Goal: Task Accomplishment & Management: Use online tool/utility

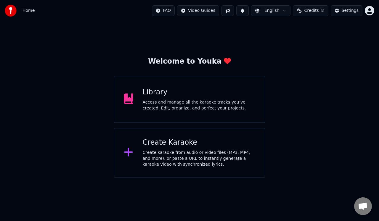
click at [162, 103] on div "Access and manage all the karaoke tracks you’ve created. Edit, organize, and pe…" at bounding box center [199, 106] width 113 height 12
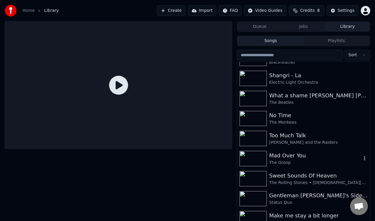
scroll to position [399, 0]
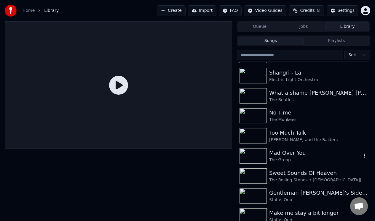
click at [278, 153] on div "Mad Over You" at bounding box center [315, 153] width 92 height 8
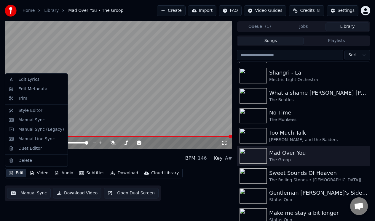
click at [16, 174] on button "Edit" at bounding box center [16, 173] width 20 height 8
click at [24, 148] on div "Duet Editor" at bounding box center [30, 149] width 24 height 6
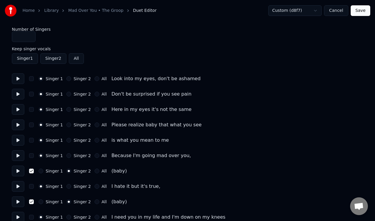
scroll to position [0, 0]
click at [26, 58] on button "Singer 1" at bounding box center [25, 58] width 26 height 11
click at [40, 170] on button "Singer 1" at bounding box center [41, 171] width 5 height 5
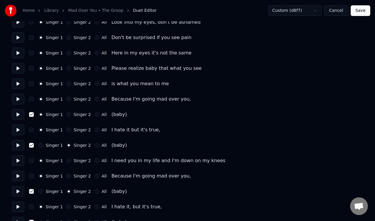
scroll to position [57, 0]
click at [41, 144] on button "Singer 1" at bounding box center [41, 145] width 5 height 5
click at [41, 190] on button "Singer 1" at bounding box center [41, 191] width 5 height 5
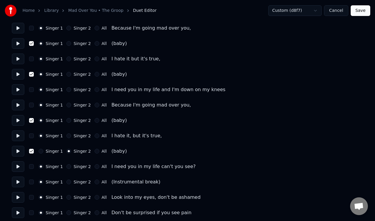
scroll to position [138, 0]
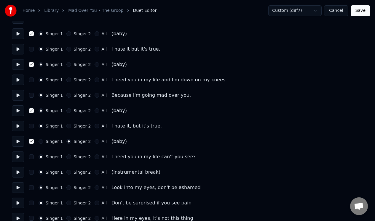
click at [41, 141] on button "Singer 1" at bounding box center [41, 141] width 5 height 5
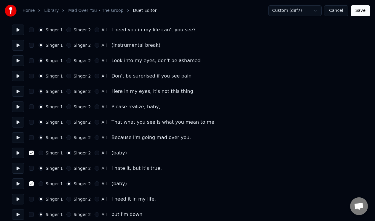
scroll to position [266, 0]
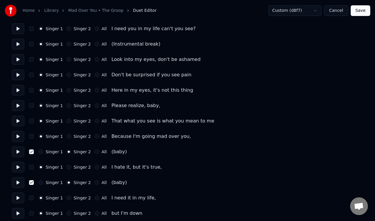
click at [42, 151] on button "Singer 1" at bounding box center [41, 152] width 5 height 5
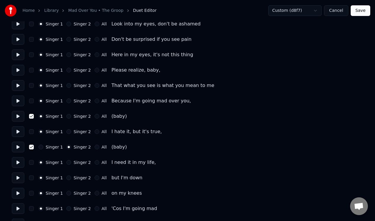
scroll to position [302, 0]
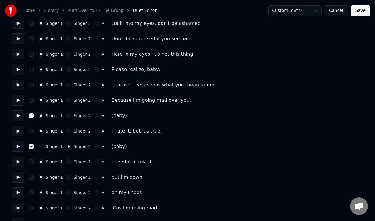
click at [42, 147] on button "Singer 1" at bounding box center [41, 146] width 5 height 5
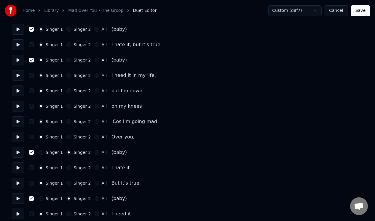
scroll to position [393, 0]
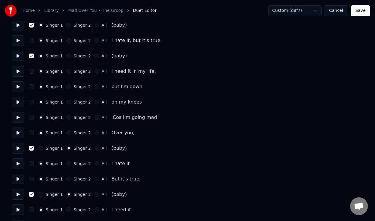
click at [41, 147] on button "Singer 1" at bounding box center [41, 148] width 5 height 5
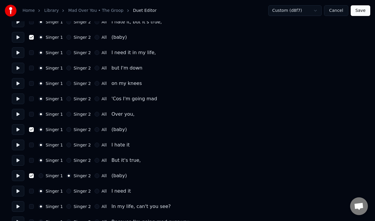
scroll to position [422, 0]
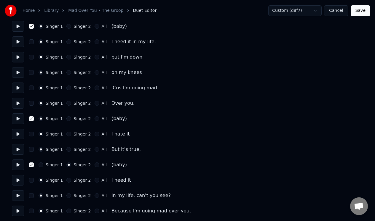
click at [41, 164] on button "Singer 1" at bounding box center [41, 165] width 5 height 5
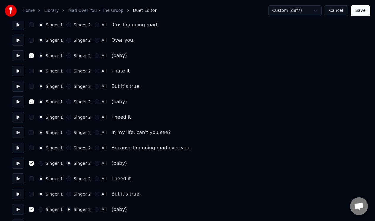
scroll to position [486, 0]
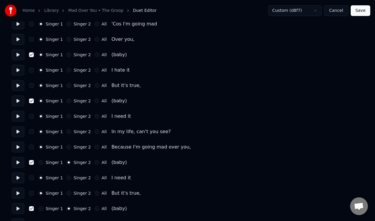
click at [42, 162] on button "Singer 1" at bounding box center [41, 162] width 5 height 5
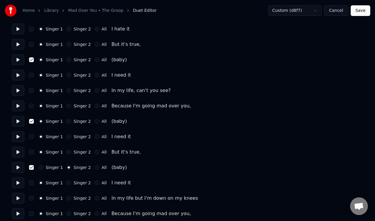
scroll to position [530, 0]
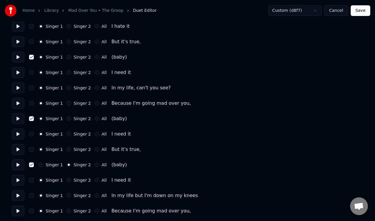
click at [41, 164] on button "Singer 1" at bounding box center [41, 165] width 5 height 5
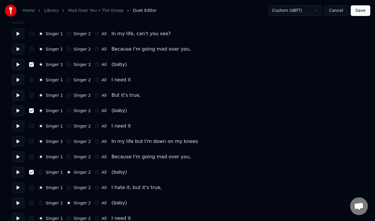
scroll to position [585, 0]
click at [41, 172] on button "Singer 1" at bounding box center [41, 172] width 5 height 5
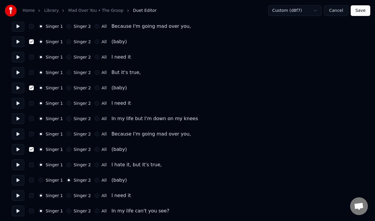
scroll to position [608, 0]
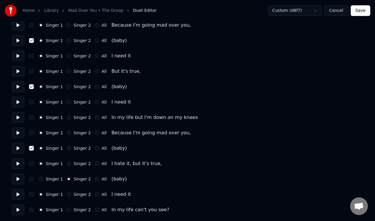
click at [40, 180] on button "Singer 1" at bounding box center [41, 179] width 5 height 5
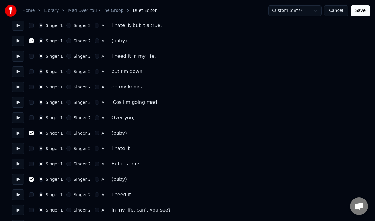
scroll to position [407, 0]
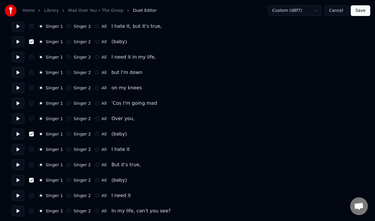
click at [360, 9] on button "Save" at bounding box center [361, 10] width 20 height 11
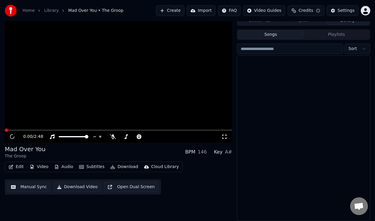
scroll to position [6, 0]
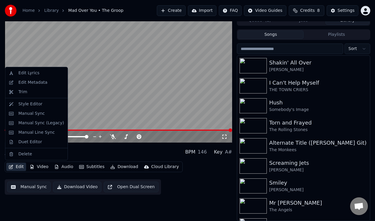
click at [17, 166] on button "Edit" at bounding box center [16, 167] width 20 height 8
click at [25, 141] on div "Duet Editor" at bounding box center [30, 142] width 24 height 6
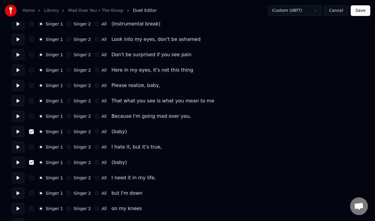
scroll to position [608, 0]
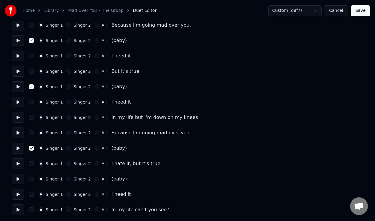
click at [32, 180] on button "button" at bounding box center [31, 179] width 5 height 5
click at [17, 180] on button at bounding box center [18, 179] width 12 height 11
click at [31, 179] on button "button" at bounding box center [31, 179] width 5 height 5
click at [338, 10] on button "Cancel" at bounding box center [336, 10] width 24 height 11
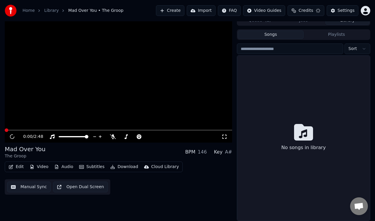
scroll to position [6, 0]
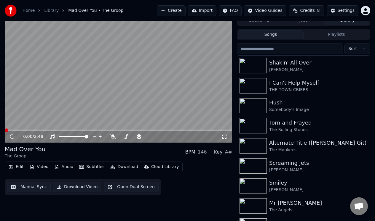
click at [31, 188] on button "Manual Sync" at bounding box center [29, 187] width 44 height 11
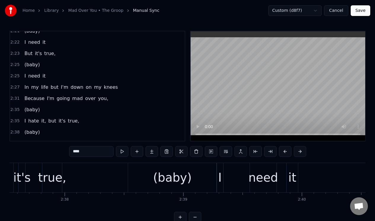
scroll to position [442, 0]
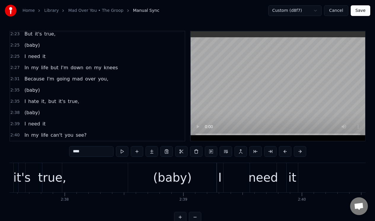
click at [42, 114] on div "2:38 (baby)" at bounding box center [97, 112] width 175 height 11
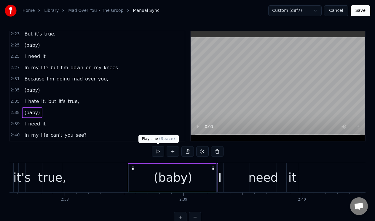
click at [156, 152] on button at bounding box center [158, 151] width 12 height 11
click at [201, 177] on div "(baby)" at bounding box center [173, 178] width 89 height 28
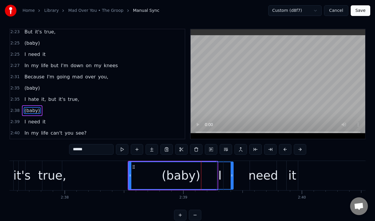
drag, startPoint x: 216, startPoint y: 180, endPoint x: 232, endPoint y: 181, distance: 16.0
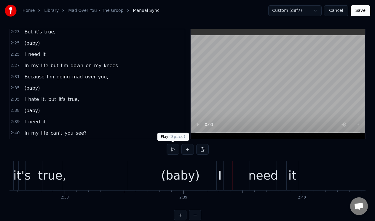
click at [172, 148] on button at bounding box center [173, 149] width 12 height 11
click at [168, 166] on div "(baby)" at bounding box center [180, 175] width 105 height 29
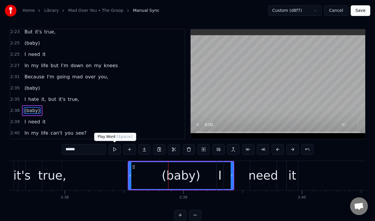
click at [114, 149] on button at bounding box center [114, 149] width 12 height 11
click at [113, 149] on button at bounding box center [114, 149] width 12 height 11
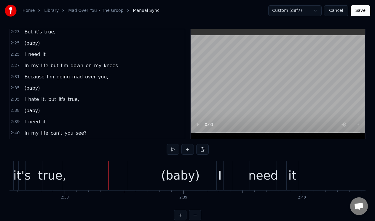
click at [149, 166] on div "(baby)" at bounding box center [180, 175] width 105 height 29
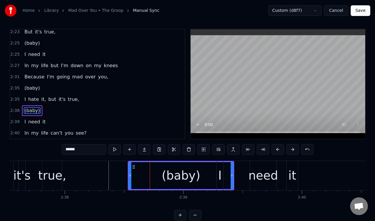
click at [220, 167] on div "I" at bounding box center [220, 176] width 4 height 18
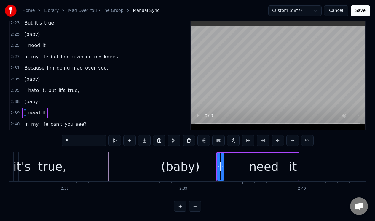
scroll to position [13, 0]
drag, startPoint x: 222, startPoint y: 163, endPoint x: 246, endPoint y: 161, distance: 23.8
click at [246, 161] on div at bounding box center [246, 167] width 2 height 27
drag, startPoint x: 218, startPoint y: 165, endPoint x: 239, endPoint y: 164, distance: 21.1
click at [239, 164] on icon at bounding box center [240, 166] width 2 height 5
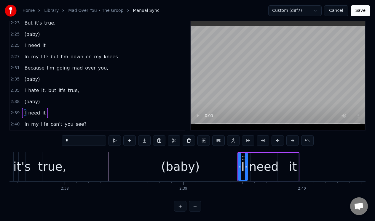
click at [210, 163] on div "(baby)" at bounding box center [180, 166] width 105 height 29
type input "******"
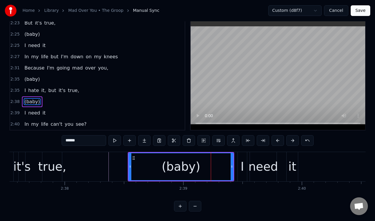
scroll to position [2, 0]
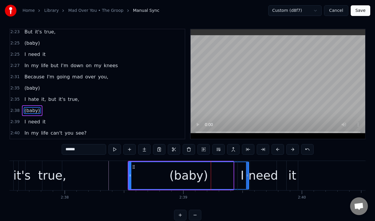
drag, startPoint x: 231, startPoint y: 165, endPoint x: 247, endPoint y: 165, distance: 15.4
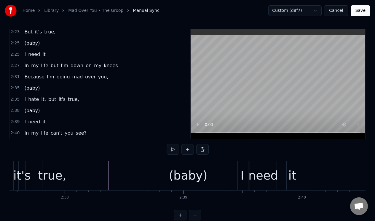
click at [242, 170] on div "I" at bounding box center [243, 176] width 4 height 18
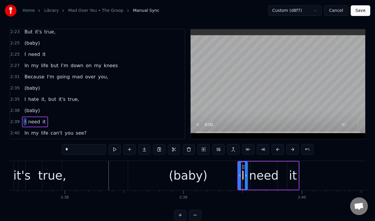
scroll to position [13, 0]
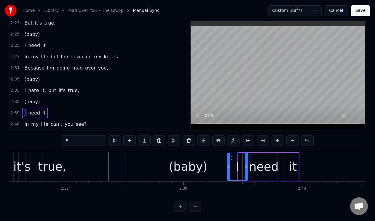
drag, startPoint x: 239, startPoint y: 168, endPoint x: 228, endPoint y: 170, distance: 11.2
click at [228, 170] on div at bounding box center [229, 167] width 2 height 27
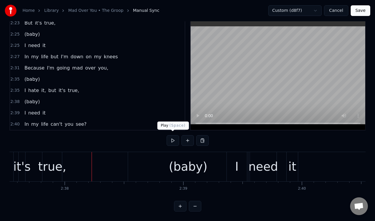
click at [173, 137] on button at bounding box center [173, 140] width 12 height 11
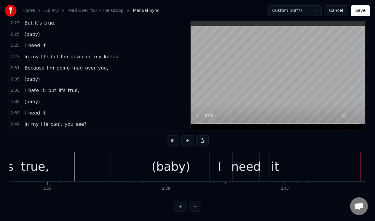
click at [173, 137] on button at bounding box center [173, 140] width 12 height 11
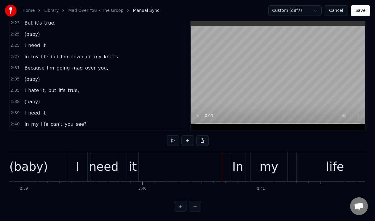
scroll to position [0, 18758]
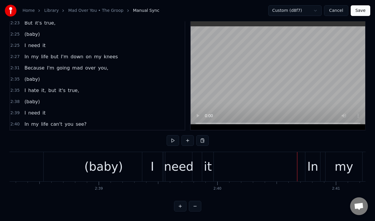
click at [188, 160] on div "need" at bounding box center [179, 167] width 30 height 18
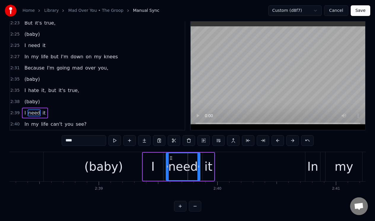
drag, startPoint x: 191, startPoint y: 157, endPoint x: 199, endPoint y: 157, distance: 7.4
click at [199, 157] on div at bounding box center [198, 167] width 2 height 27
click at [198, 158] on div at bounding box center [198, 166] width 0 height 29
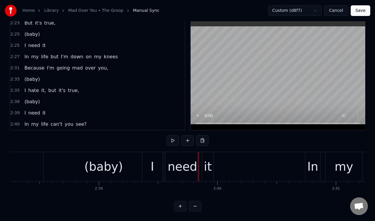
click at [195, 159] on div "need" at bounding box center [183, 167] width 30 height 18
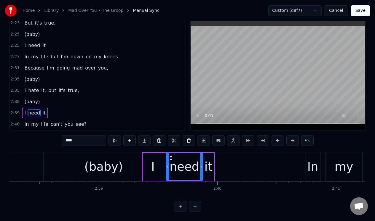
click at [201, 157] on div at bounding box center [201, 167] width 2 height 27
click at [207, 158] on div "it" at bounding box center [208, 167] width 8 height 18
type input "**"
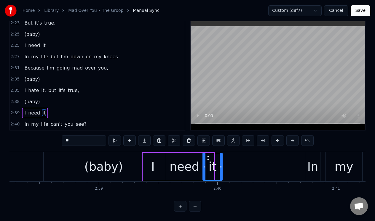
drag, startPoint x: 212, startPoint y: 157, endPoint x: 220, endPoint y: 157, distance: 8.3
click at [220, 157] on div at bounding box center [221, 167] width 2 height 27
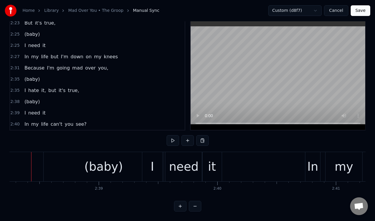
scroll to position [0, 18750]
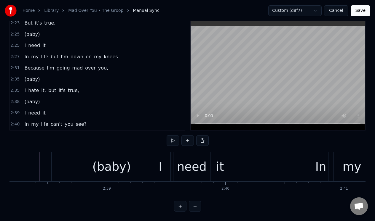
click at [191, 166] on div "need" at bounding box center [192, 167] width 30 height 18
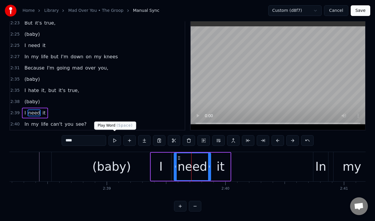
click at [112, 138] on button at bounding box center [114, 140] width 12 height 11
drag, startPoint x: 208, startPoint y: 161, endPoint x: 203, endPoint y: 162, distance: 5.8
click at [203, 162] on div at bounding box center [204, 167] width 2 height 27
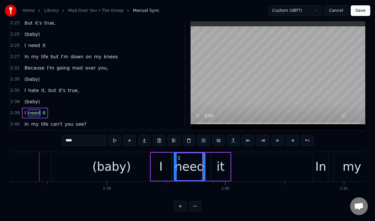
click at [217, 157] on div "it" at bounding box center [221, 167] width 20 height 28
type input "**"
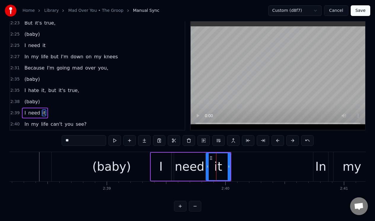
drag, startPoint x: 211, startPoint y: 158, endPoint x: 207, endPoint y: 160, distance: 5.2
click at [207, 160] on div at bounding box center [207, 167] width 2 height 27
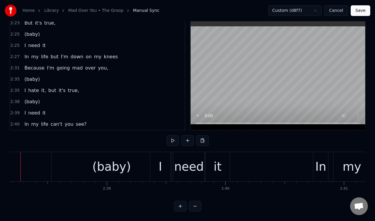
scroll to position [0, 18731]
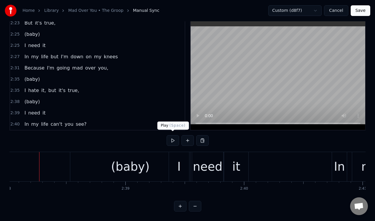
click at [173, 138] on button at bounding box center [173, 140] width 12 height 11
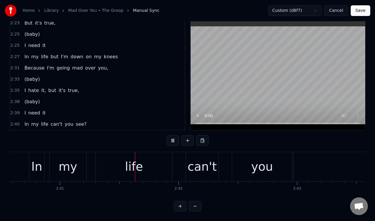
scroll to position [0, 19051]
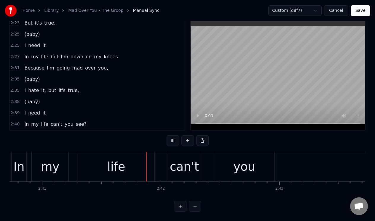
click at [173, 138] on button at bounding box center [173, 140] width 12 height 11
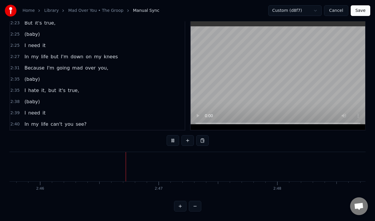
scroll to position [0, 19664]
click at [173, 138] on button at bounding box center [173, 140] width 12 height 11
click at [52, 101] on div "2:38 (baby)" at bounding box center [97, 101] width 175 height 11
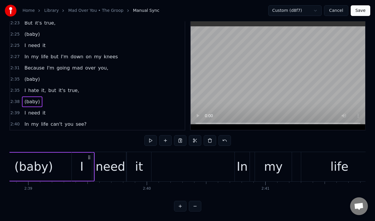
scroll to position [0, 18762]
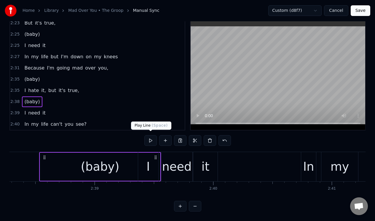
click at [151, 138] on button at bounding box center [150, 140] width 12 height 11
click at [82, 113] on div "2:39 I need it" at bounding box center [97, 113] width 175 height 11
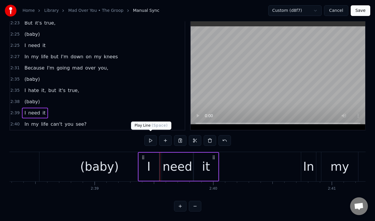
click at [151, 138] on button at bounding box center [150, 140] width 12 height 11
click at [170, 161] on div "need" at bounding box center [178, 167] width 30 height 18
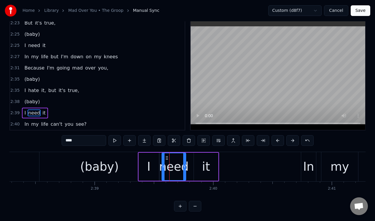
drag, startPoint x: 191, startPoint y: 158, endPoint x: 184, endPoint y: 159, distance: 7.2
click at [184, 159] on div at bounding box center [184, 167] width 2 height 27
click at [206, 158] on div "it" at bounding box center [206, 167] width 8 height 18
type input "**"
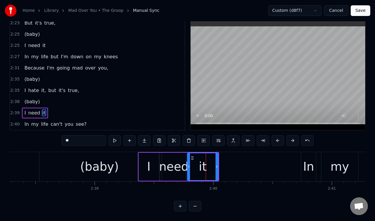
drag, startPoint x: 195, startPoint y: 156, endPoint x: 188, endPoint y: 158, distance: 6.8
click at [188, 158] on div at bounding box center [189, 167] width 2 height 27
click at [60, 111] on div "2:39 I need it" at bounding box center [97, 113] width 175 height 11
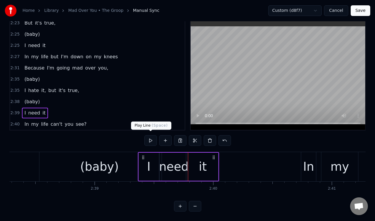
click at [150, 138] on button at bounding box center [150, 140] width 12 height 11
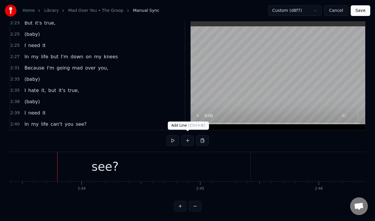
scroll to position [0, 19385]
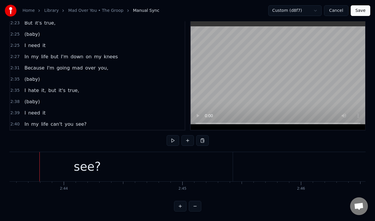
click at [60, 100] on div "2:38 (baby)" at bounding box center [97, 101] width 175 height 11
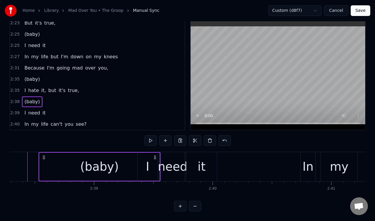
scroll to position [0, 18762]
click at [69, 89] on span "true," at bounding box center [73, 90] width 12 height 7
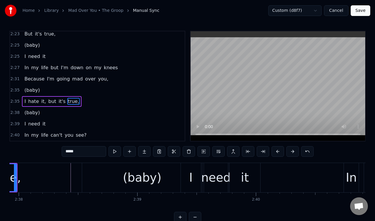
scroll to position [0, 18676]
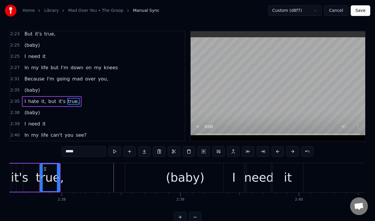
click at [82, 154] on input "*****" at bounding box center [84, 151] width 44 height 11
click at [97, 79] on span "you," at bounding box center [102, 79] width 11 height 7
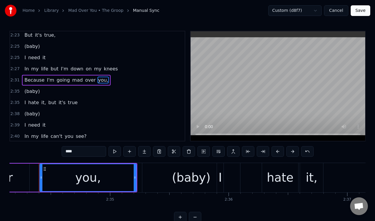
scroll to position [0, 18272]
click at [89, 152] on input "****" at bounding box center [84, 151] width 44 height 11
type input "***"
click at [133, 68] on div "2:27 In my life but I'm down on my knees" at bounding box center [97, 68] width 175 height 11
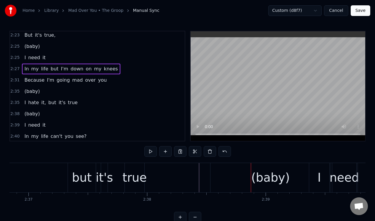
scroll to position [0, 18524]
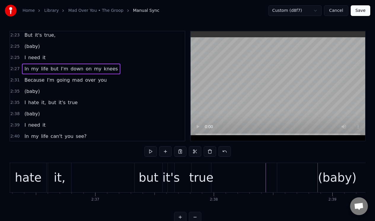
click at [206, 173] on div "true" at bounding box center [201, 178] width 24 height 18
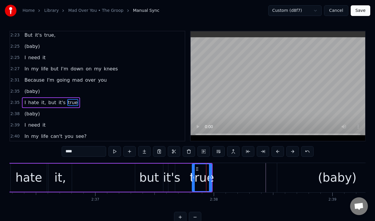
scroll to position [442, 0]
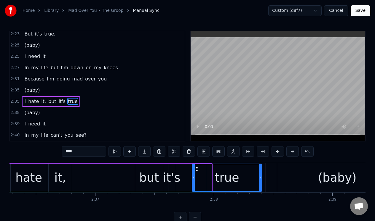
drag, startPoint x: 211, startPoint y: 173, endPoint x: 261, endPoint y: 174, distance: 50.1
click at [261, 174] on div at bounding box center [260, 177] width 2 height 27
click at [85, 100] on div "2:35 I hate it, but it's true" at bounding box center [97, 101] width 175 height 11
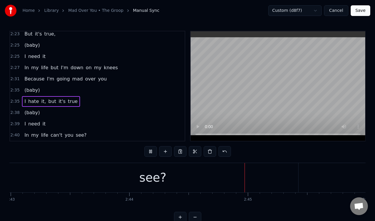
scroll to position [0, 19455]
click at [70, 35] on div "2:23 But it's true," at bounding box center [97, 33] width 175 height 11
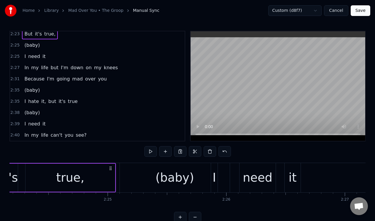
scroll to position [0, 17022]
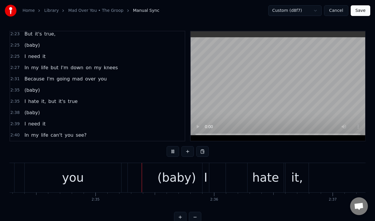
scroll to position [0, 18288]
click at [100, 175] on div "you" at bounding box center [71, 177] width 97 height 29
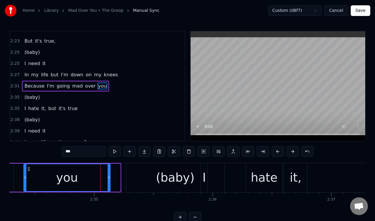
drag, startPoint x: 119, startPoint y: 171, endPoint x: 109, endPoint y: 172, distance: 10.2
click at [109, 172] on div at bounding box center [109, 177] width 2 height 27
drag, startPoint x: 109, startPoint y: 172, endPoint x: 87, endPoint y: 172, distance: 21.9
click at [94, 172] on div at bounding box center [95, 177] width 2 height 27
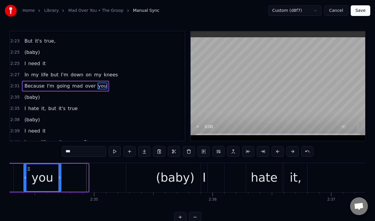
drag, startPoint x: 87, startPoint y: 168, endPoint x: 60, endPoint y: 170, distance: 26.7
click at [60, 169] on div at bounding box center [59, 177] width 2 height 27
click at [59, 170] on div at bounding box center [59, 177] width 0 height 29
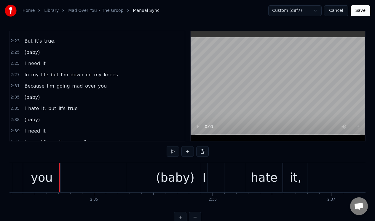
click at [55, 174] on div "you" at bounding box center [41, 177] width 37 height 29
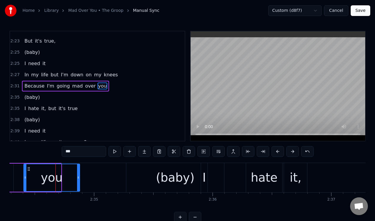
drag, startPoint x: 60, startPoint y: 173, endPoint x: 78, endPoint y: 173, distance: 18.7
click at [78, 173] on div at bounding box center [78, 177] width 2 height 27
click at [73, 85] on span "mad" at bounding box center [78, 86] width 12 height 7
type input "***"
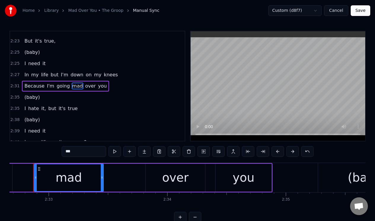
scroll to position [0, 18091]
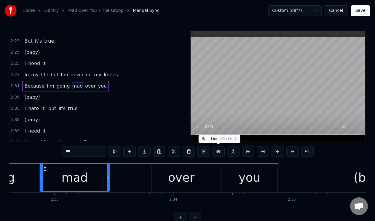
click at [219, 151] on button at bounding box center [218, 151] width 12 height 11
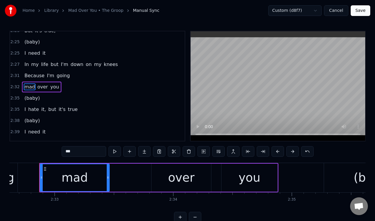
scroll to position [446, 0]
click at [81, 77] on div "2:31 Because I'm going" at bounding box center [97, 74] width 175 height 11
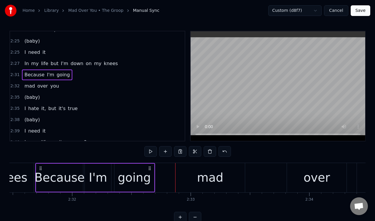
scroll to position [0, 17951]
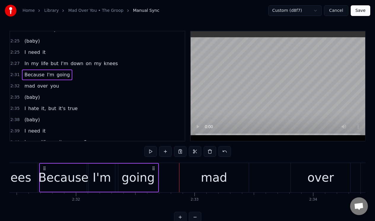
click at [29, 166] on div "knees" at bounding box center [14, 177] width 48 height 29
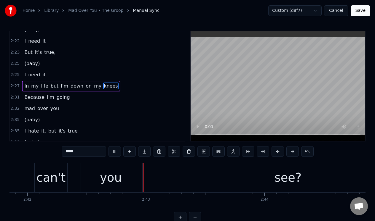
scroll to position [0, 19185]
click at [93, 86] on span "my" at bounding box center [97, 86] width 9 height 7
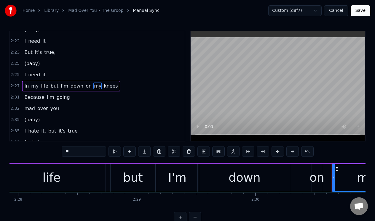
scroll to position [0, 17476]
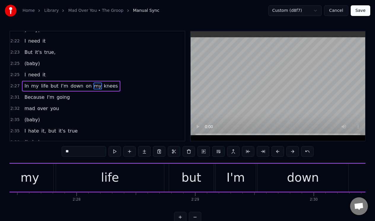
click at [50, 85] on span "but" at bounding box center [54, 86] width 9 height 7
type input "***"
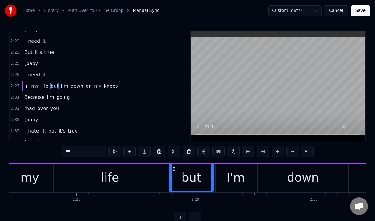
scroll to position [401, 0]
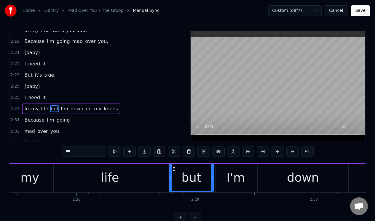
click at [47, 66] on div "2:22 I need it" at bounding box center [97, 63] width 175 height 11
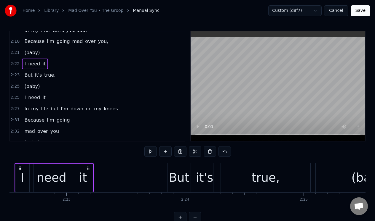
scroll to position [0, 16869]
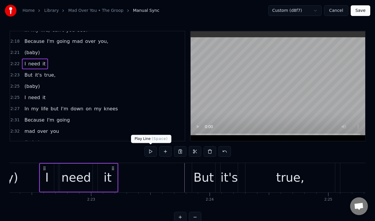
click at [150, 152] on button at bounding box center [150, 151] width 12 height 11
click at [149, 152] on button at bounding box center [150, 151] width 12 height 11
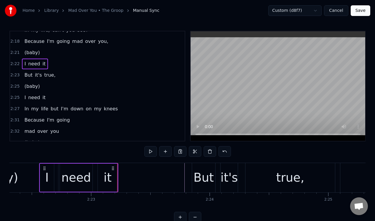
click at [150, 151] on button at bounding box center [150, 151] width 12 height 11
click at [33, 64] on span "need" at bounding box center [34, 63] width 13 height 7
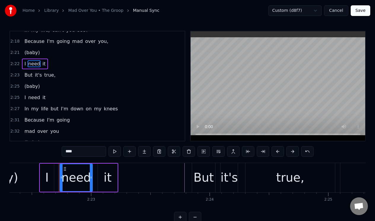
scroll to position [379, 0]
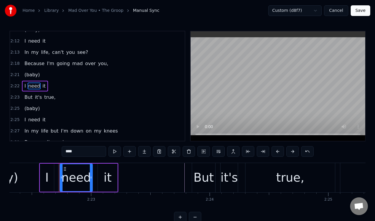
drag, startPoint x: 84, startPoint y: 153, endPoint x: 59, endPoint y: 152, distance: 24.9
click at [59, 152] on div "0:26 Look into my eyes, don't be ashamed 0:31 Don't be surprised if you see pai…" at bounding box center [187, 127] width 356 height 192
type input "******"
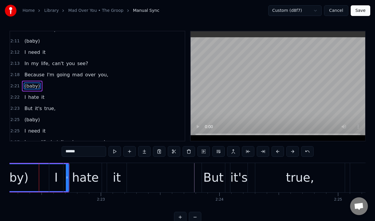
scroll to position [0, 16859]
click at [56, 97] on div "2:22 I hate it" at bounding box center [97, 97] width 175 height 11
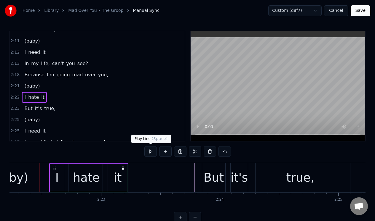
click at [151, 151] on button at bounding box center [150, 151] width 12 height 11
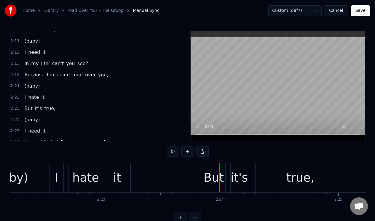
click at [121, 170] on div "it" at bounding box center [117, 177] width 20 height 29
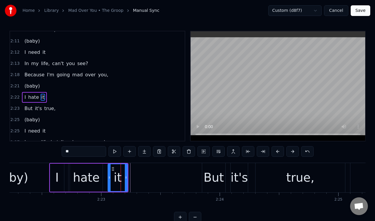
scroll to position [379, 0]
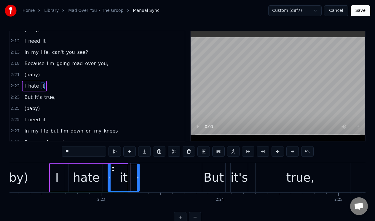
drag, startPoint x: 127, startPoint y: 170, endPoint x: 138, endPoint y: 170, distance: 11.9
click at [138, 170] on div at bounding box center [138, 177] width 2 height 27
click at [41, 167] on div "(baby)" at bounding box center [9, 177] width 119 height 29
type input "******"
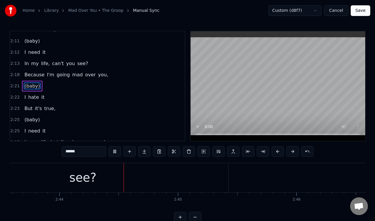
scroll to position [0, 19397]
click at [362, 11] on button "Save" at bounding box center [361, 10] width 20 height 11
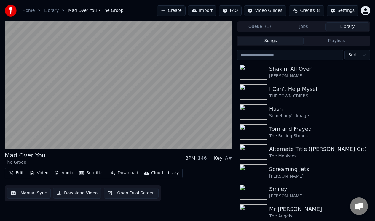
click at [89, 153] on div "Mad Over You The Groop BPM 146 Key A#" at bounding box center [118, 158] width 227 height 14
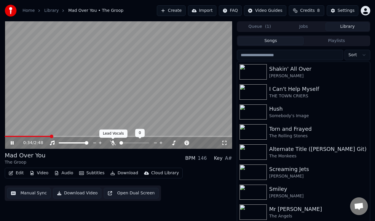
click at [111, 142] on icon at bounding box center [113, 143] width 6 height 5
click at [11, 142] on icon at bounding box center [12, 143] width 3 height 4
click at [6, 136] on span at bounding box center [5, 136] width 1 height 1
click at [5, 136] on span at bounding box center [7, 137] width 4 height 4
click at [11, 141] on icon at bounding box center [12, 143] width 4 height 4
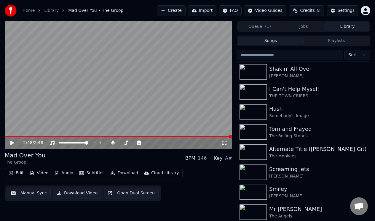
click at [28, 191] on button "Manual Sync" at bounding box center [29, 193] width 44 height 11
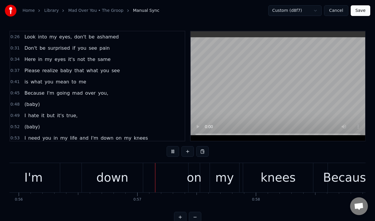
scroll to position [0, 6684]
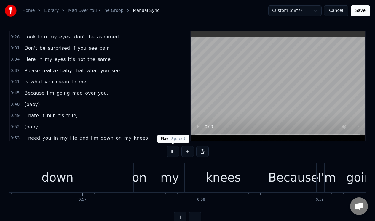
click at [173, 151] on button at bounding box center [173, 151] width 12 height 11
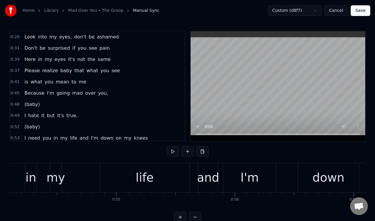
scroll to position [0, 6396]
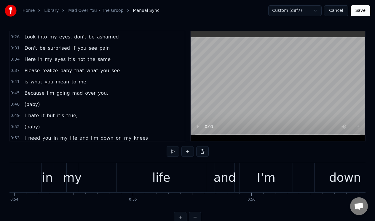
click at [106, 169] on div "I need you in my life and I'm down on my knees" at bounding box center [222, 177] width 649 height 29
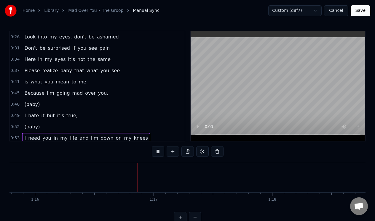
scroll to position [0, 8992]
click at [359, 10] on button "Save" at bounding box center [361, 10] width 20 height 11
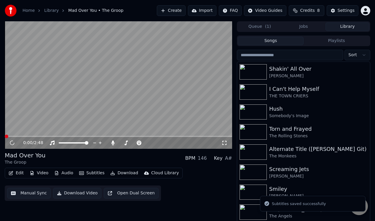
click at [19, 175] on button "Edit" at bounding box center [16, 173] width 20 height 8
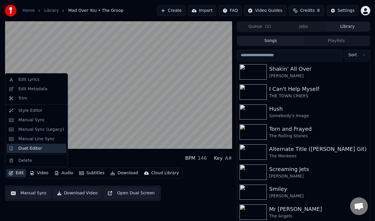
click at [28, 149] on div "Duet Editor" at bounding box center [30, 149] width 24 height 6
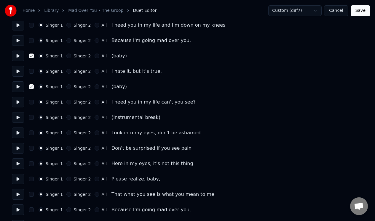
scroll to position [193, 0]
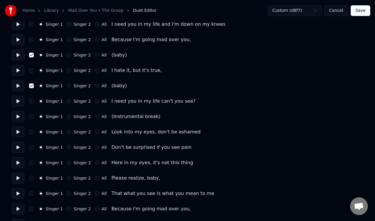
click at [31, 117] on button "button" at bounding box center [31, 116] width 5 height 5
click at [364, 10] on button "Save" at bounding box center [361, 10] width 20 height 11
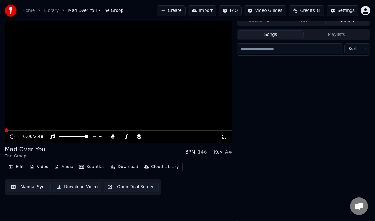
scroll to position [6, 0]
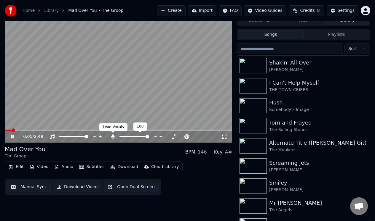
click at [113, 136] on icon at bounding box center [112, 137] width 3 height 5
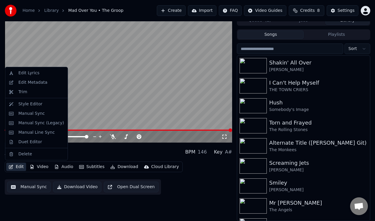
click at [19, 167] on button "Edit" at bounding box center [16, 167] width 20 height 8
click at [27, 143] on div "Duet Editor" at bounding box center [30, 142] width 24 height 6
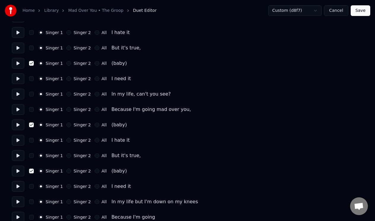
scroll to position [624, 0]
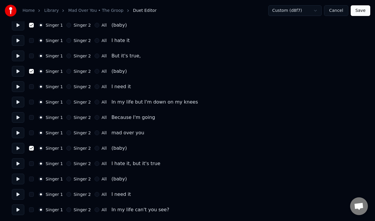
click at [29, 180] on button "button" at bounding box center [31, 179] width 5 height 5
click at [16, 180] on button at bounding box center [18, 179] width 12 height 11
click at [359, 12] on button "Save" at bounding box center [361, 10] width 20 height 11
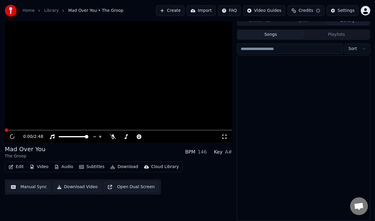
scroll to position [6, 0]
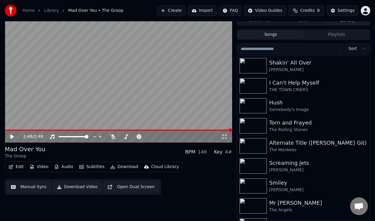
click at [79, 186] on button "Download Video" at bounding box center [77, 187] width 48 height 11
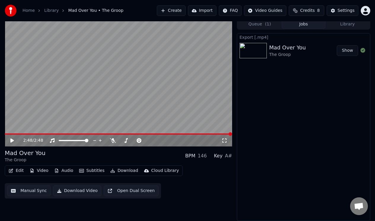
click at [17, 170] on button "Edit" at bounding box center [16, 171] width 20 height 8
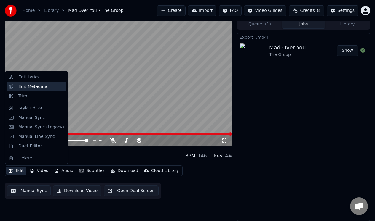
click at [38, 87] on div "Edit Metadata" at bounding box center [32, 87] width 29 height 6
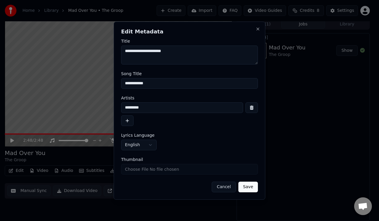
click at [222, 188] on button "Cancel" at bounding box center [224, 187] width 24 height 11
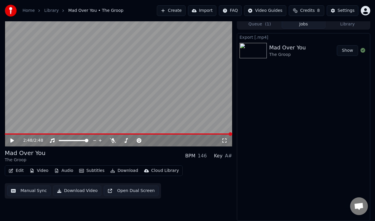
click at [7, 134] on span at bounding box center [118, 134] width 227 height 1
click at [5, 134] on span at bounding box center [7, 134] width 4 height 4
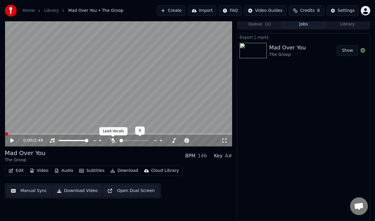
click at [111, 140] on icon at bounding box center [113, 140] width 6 height 5
click at [85, 191] on button "Download Video" at bounding box center [77, 191] width 48 height 11
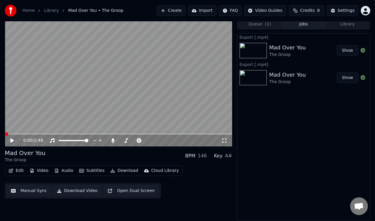
click at [344, 25] on button "Library" at bounding box center [347, 24] width 44 height 9
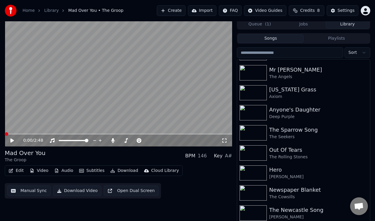
scroll to position [130, 0]
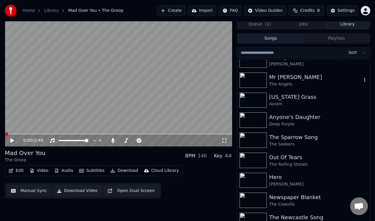
click at [289, 76] on div "Mr [PERSON_NAME]" at bounding box center [315, 77] width 92 height 8
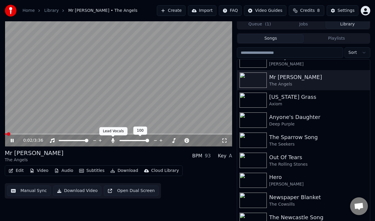
click at [112, 139] on icon at bounding box center [112, 140] width 3 height 5
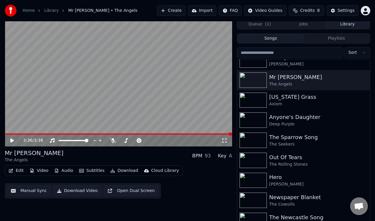
click at [63, 172] on button "Audio" at bounding box center [64, 171] width 24 height 8
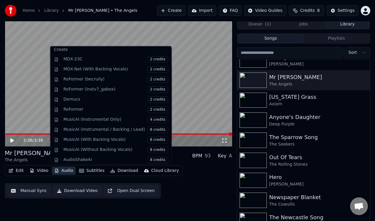
scroll to position [60, 0]
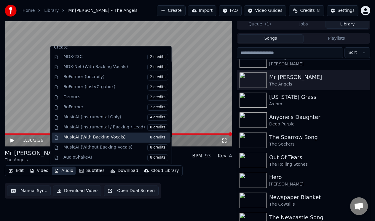
click at [96, 138] on div "MusicAI (With Backing Vocals) 8 credits" at bounding box center [115, 138] width 105 height 7
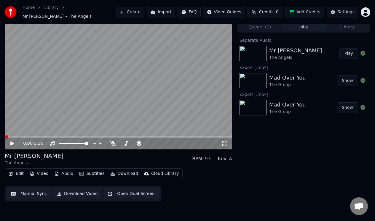
click at [12, 142] on icon at bounding box center [12, 144] width 4 height 4
click at [77, 191] on button "Download Video" at bounding box center [77, 194] width 48 height 11
